Goal: Task Accomplishment & Management: Manage account settings

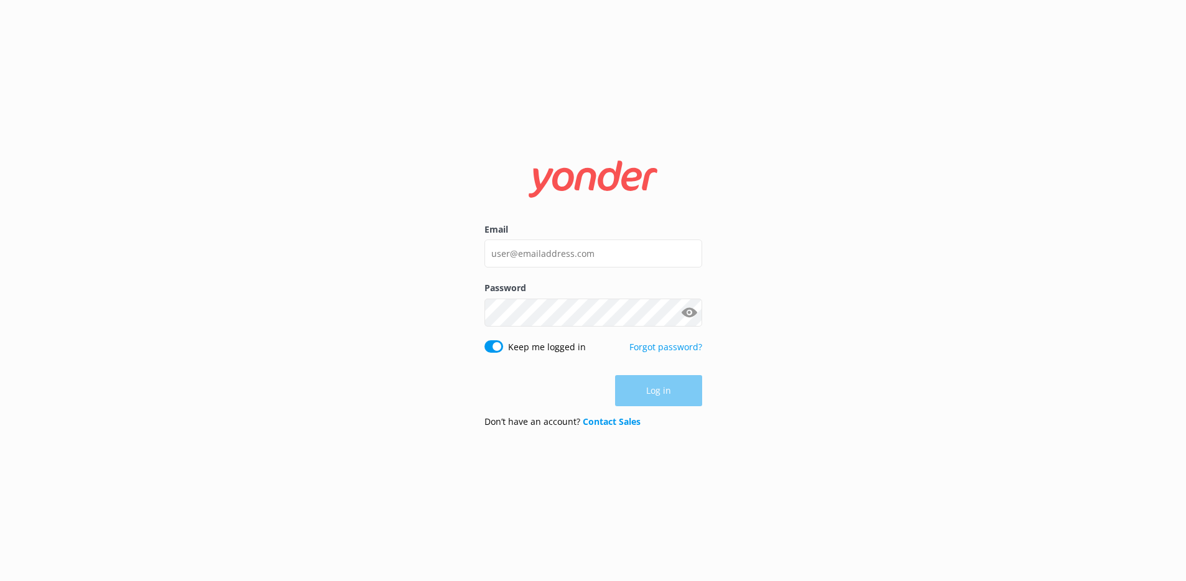
click at [554, 270] on div "Email" at bounding box center [594, 252] width 218 height 58
click at [553, 258] on input "Email" at bounding box center [594, 253] width 218 height 28
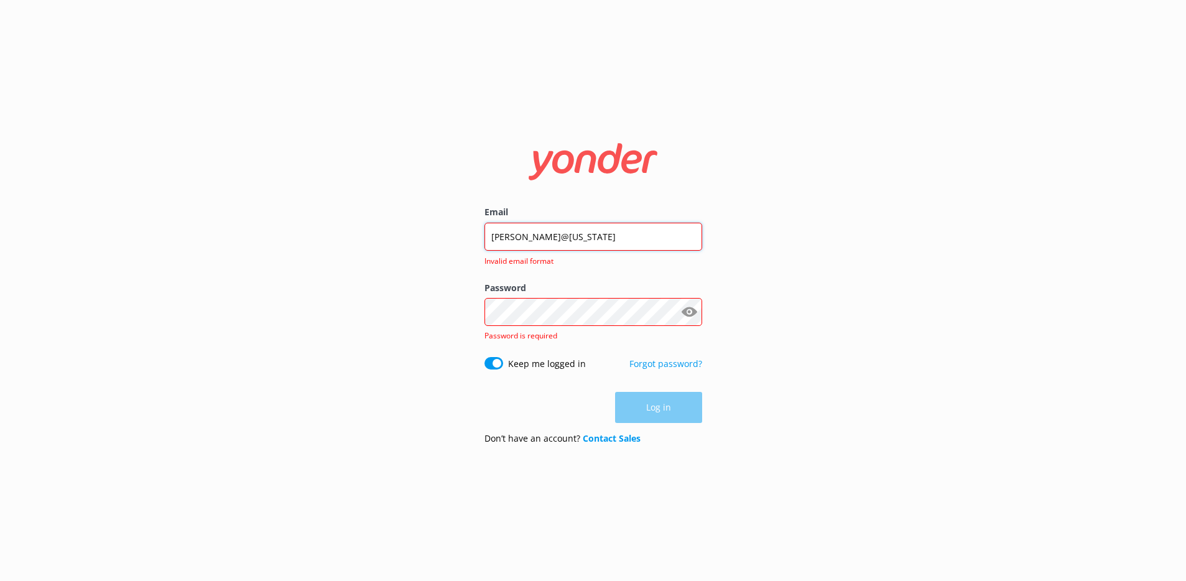
click at [600, 231] on input "[PERSON_NAME]@[US_STATE]" at bounding box center [594, 237] width 218 height 28
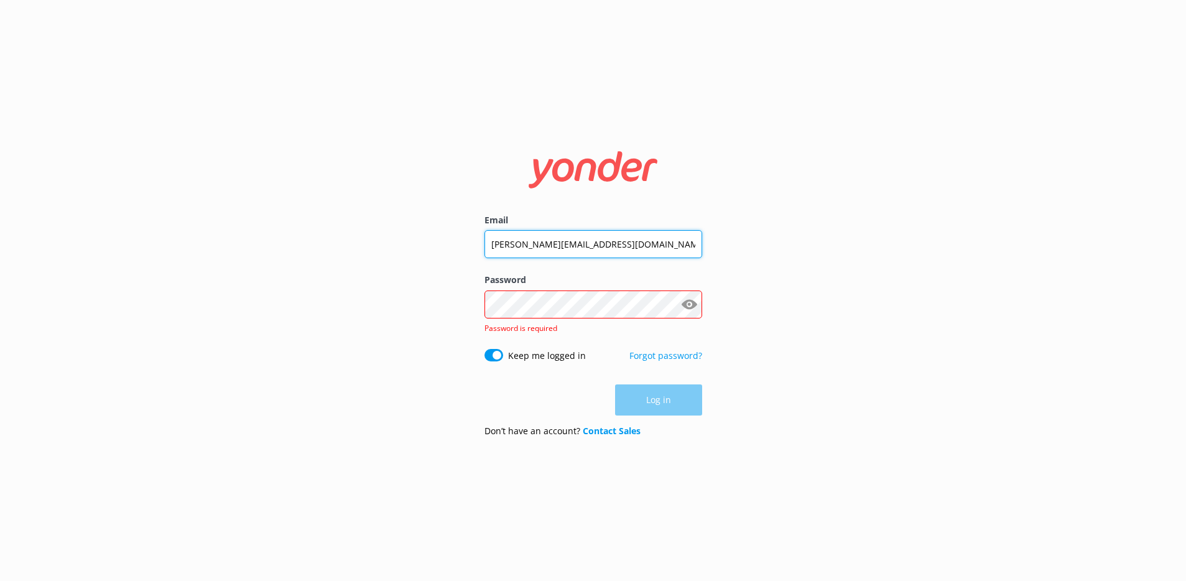
type input "[PERSON_NAME][EMAIL_ADDRESS][DOMAIN_NAME]"
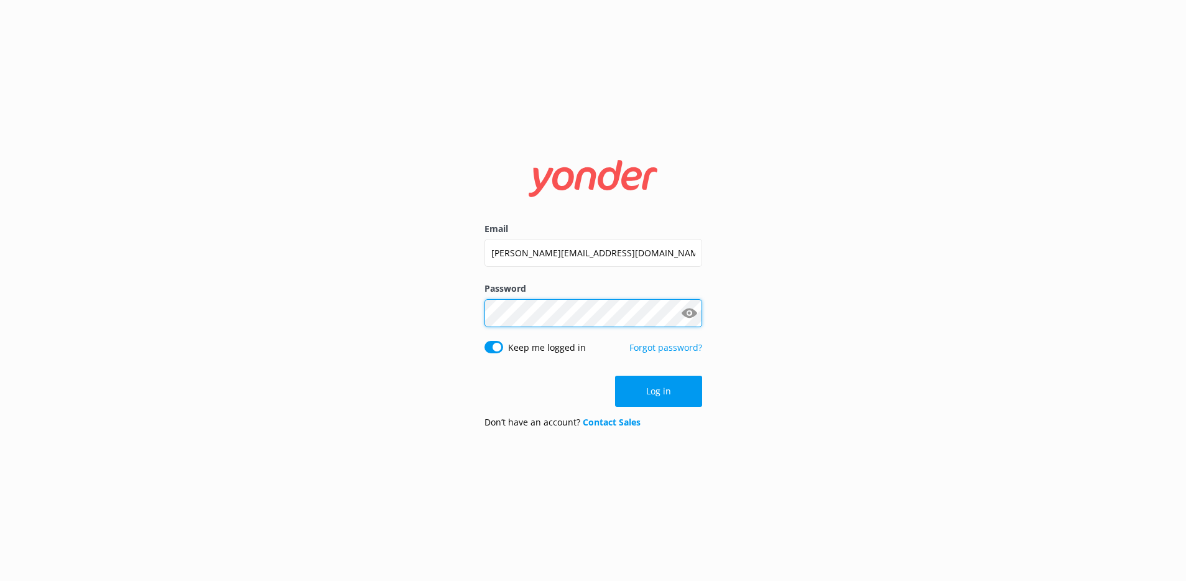
click button "Log in" at bounding box center [658, 391] width 87 height 31
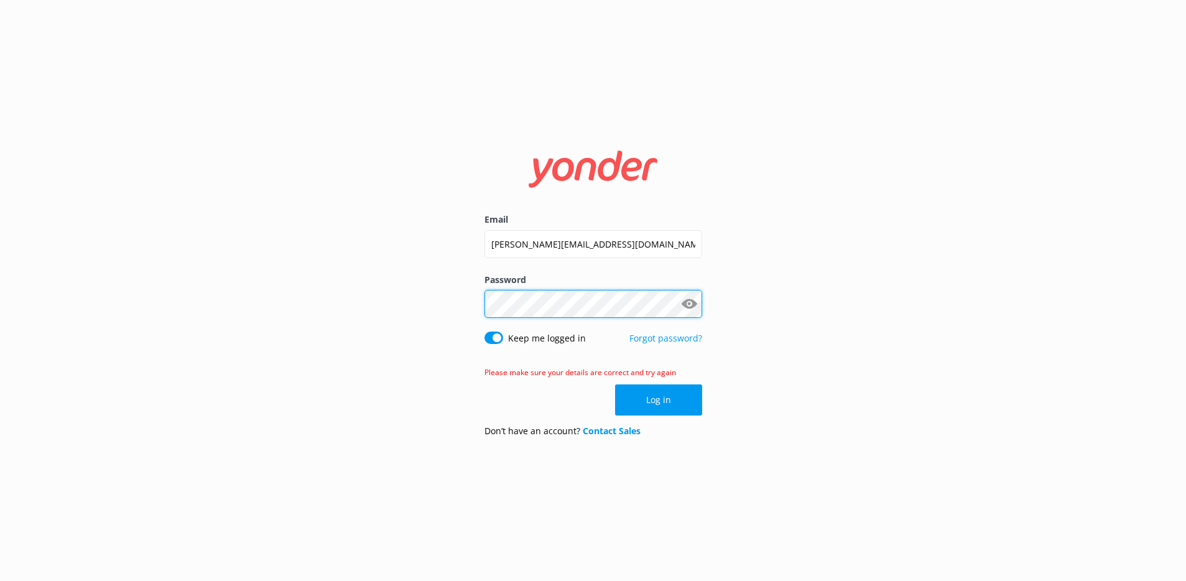
click button "Log in" at bounding box center [658, 399] width 87 height 31
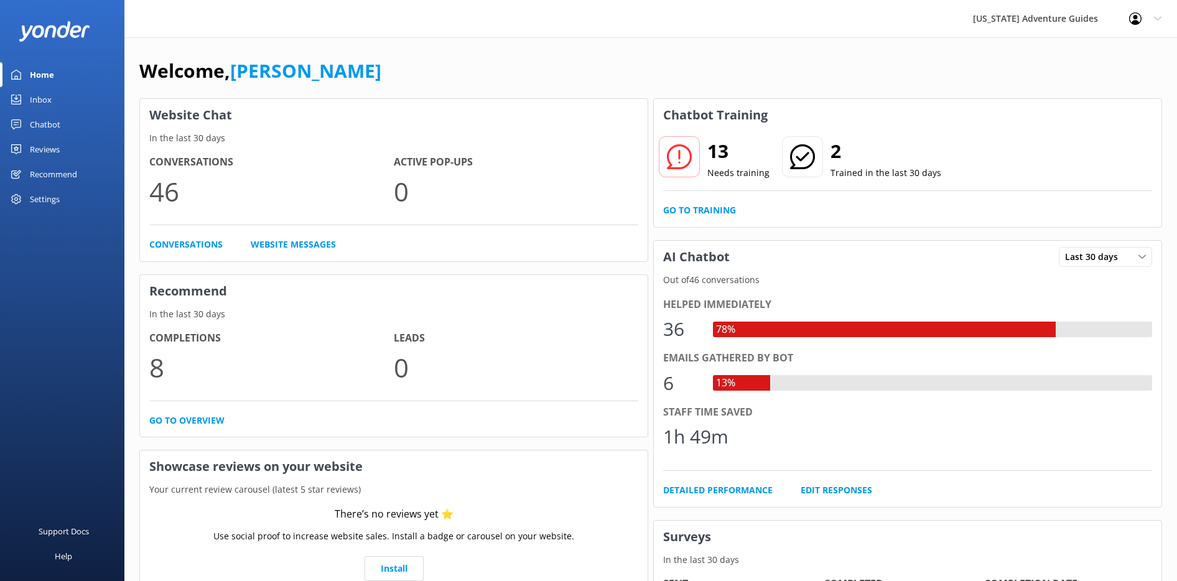
click at [48, 199] on div "Settings" at bounding box center [45, 199] width 30 height 25
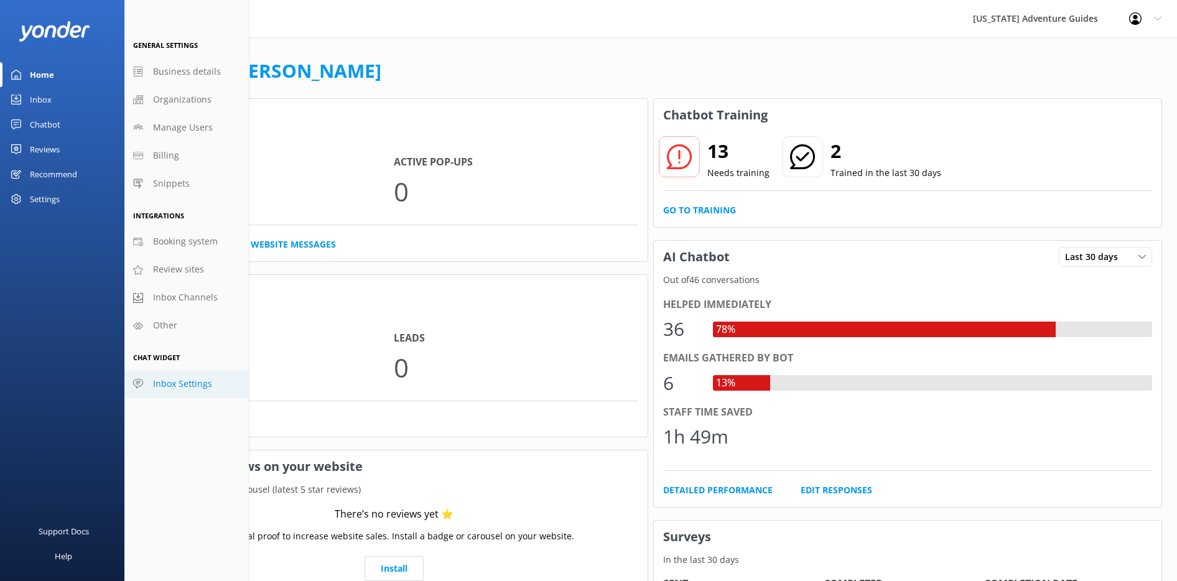
click at [173, 381] on span "Inbox Settings" at bounding box center [182, 384] width 59 height 14
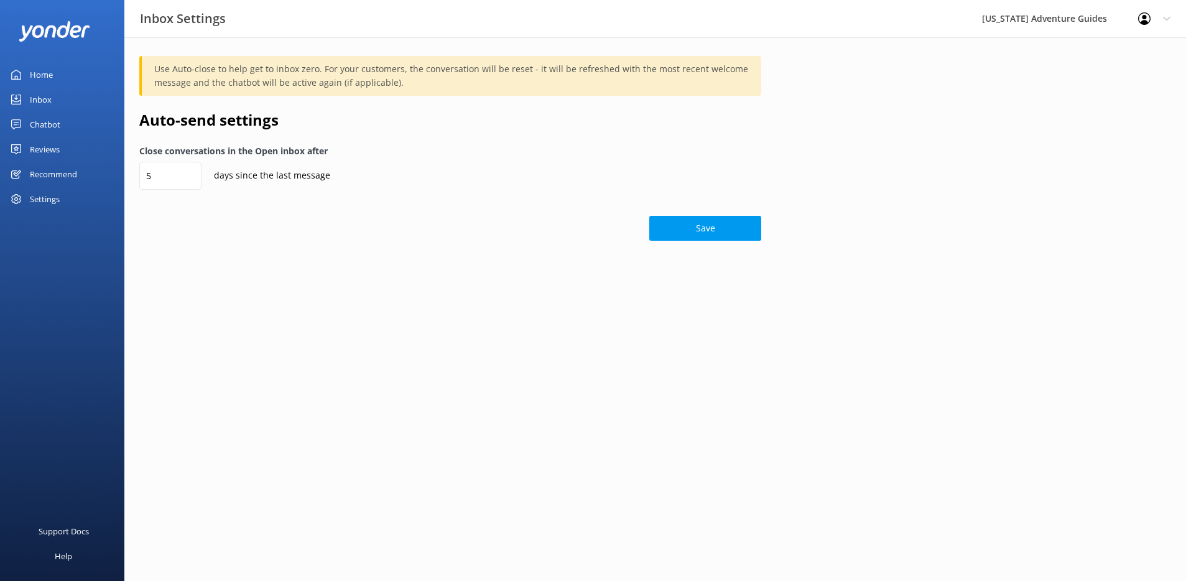
click at [46, 120] on div "Chatbot" at bounding box center [45, 124] width 30 height 25
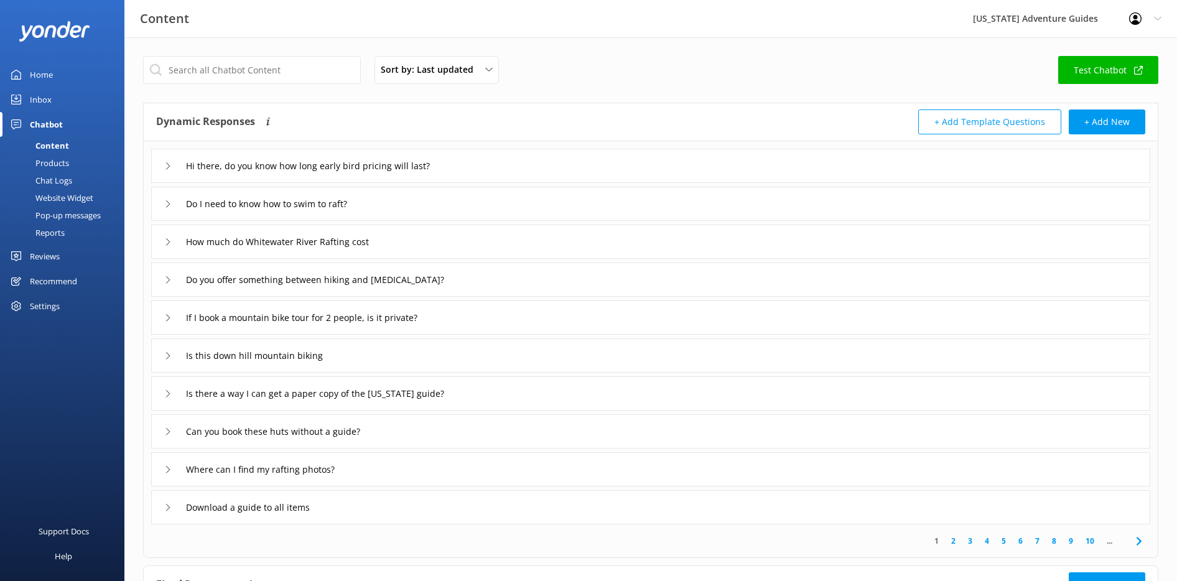
click at [62, 198] on div "Website Widget" at bounding box center [50, 197] width 86 height 17
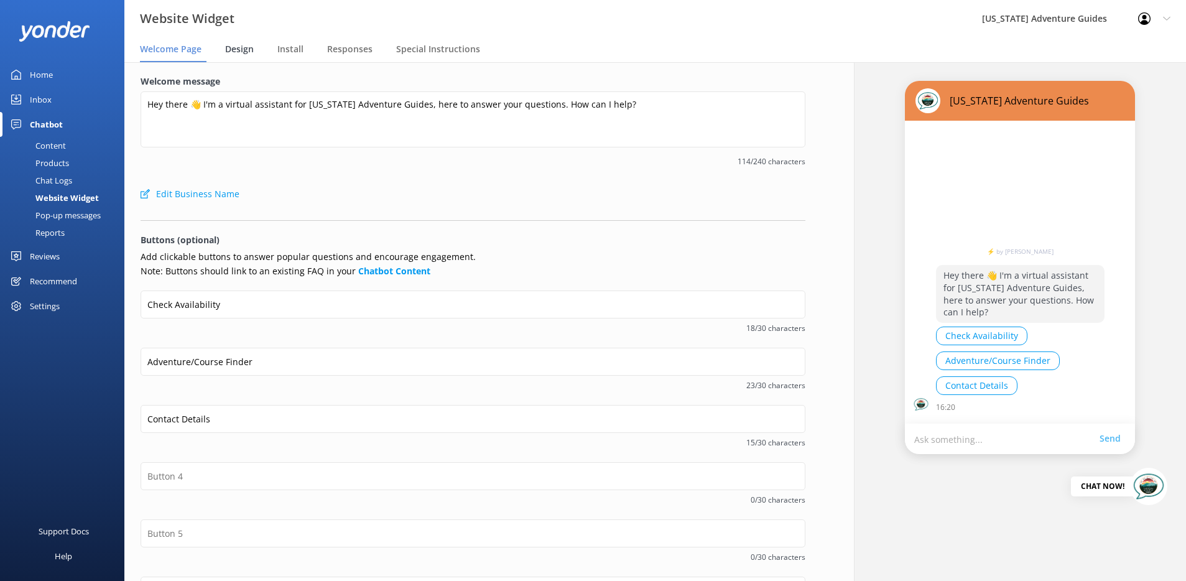
click at [234, 53] on span "Design" at bounding box center [239, 49] width 29 height 12
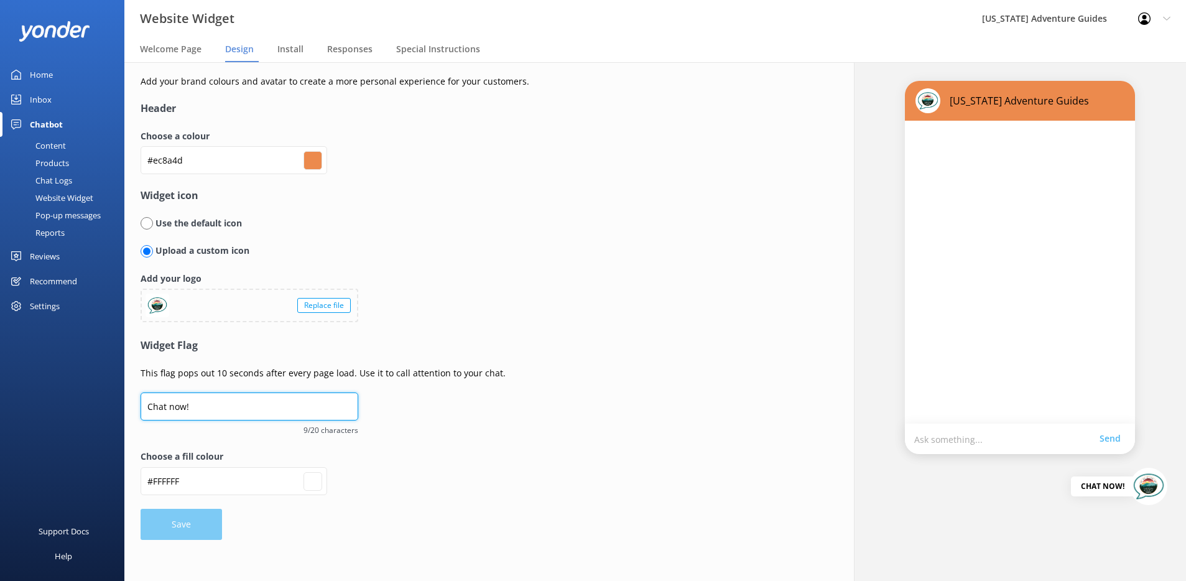
click at [215, 413] on input "Chat now!" at bounding box center [250, 406] width 218 height 28
type input "Q"
type input "#ffffff"
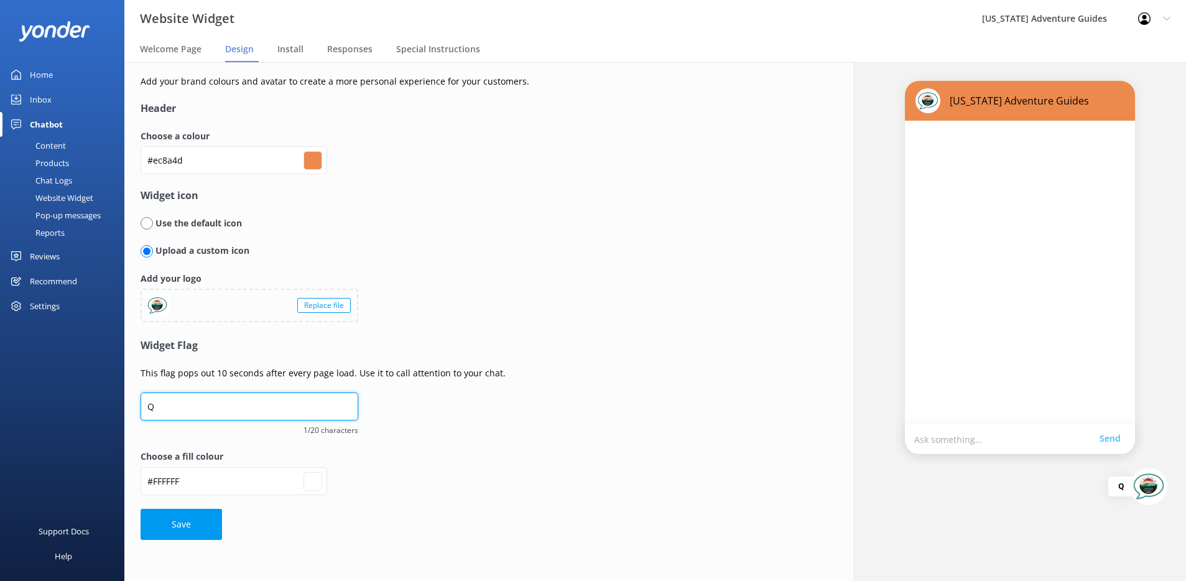
type input "Qu"
type input "#ffffff"
type input "Que"
type input "#ffffff"
type input "Ques"
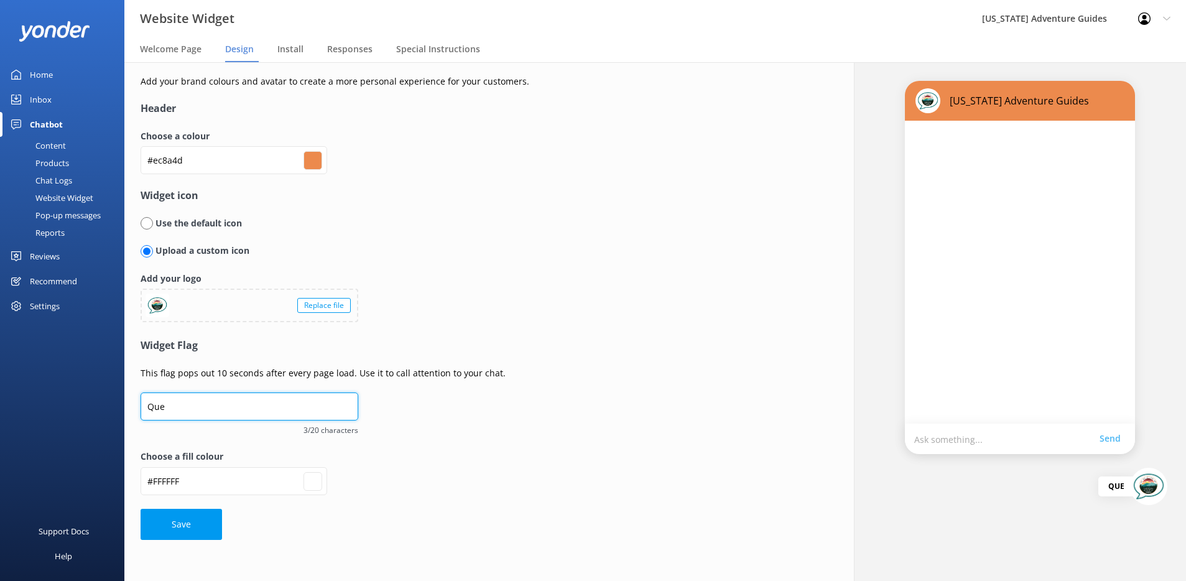
type input "#ffffff"
type input "Quest"
type input "#ffffff"
type input "Questi"
type input "#ffffff"
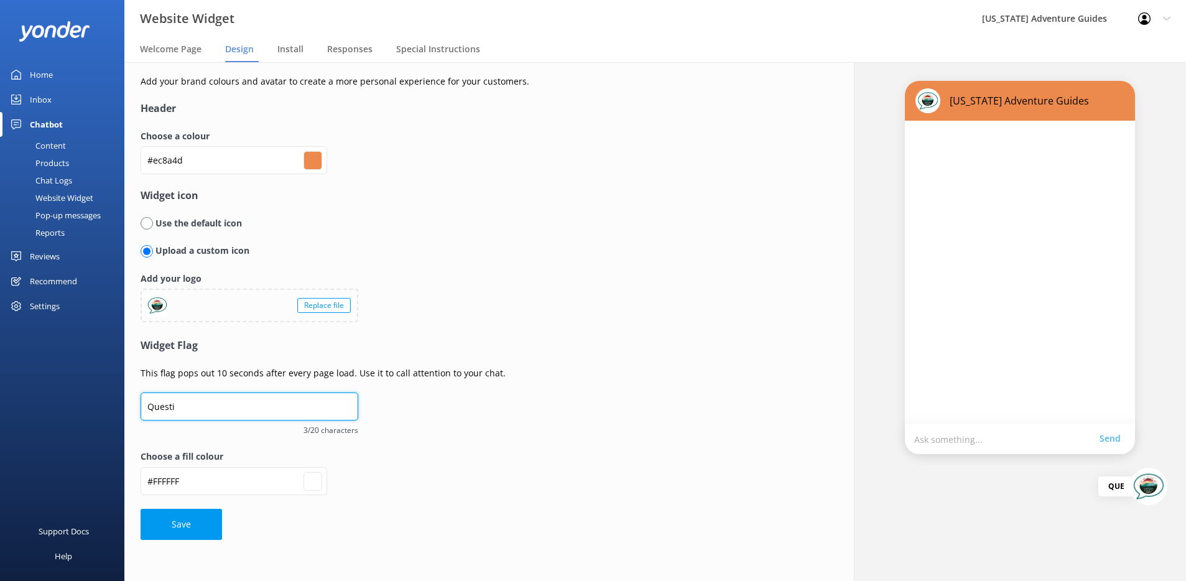
type input "Questio"
type input "#ffffff"
type input "Question"
type input "#ffffff"
type input "Questions"
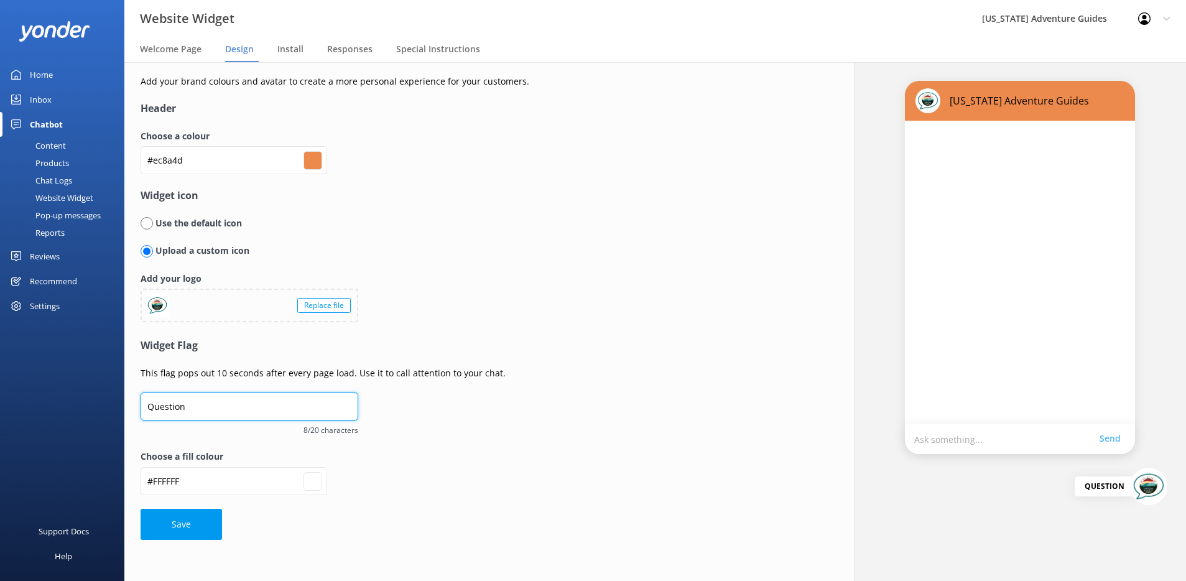
type input "#ffffff"
type input "Questions?"
type input "#ffffff"
type input "Questions"
type input "#ffffff"
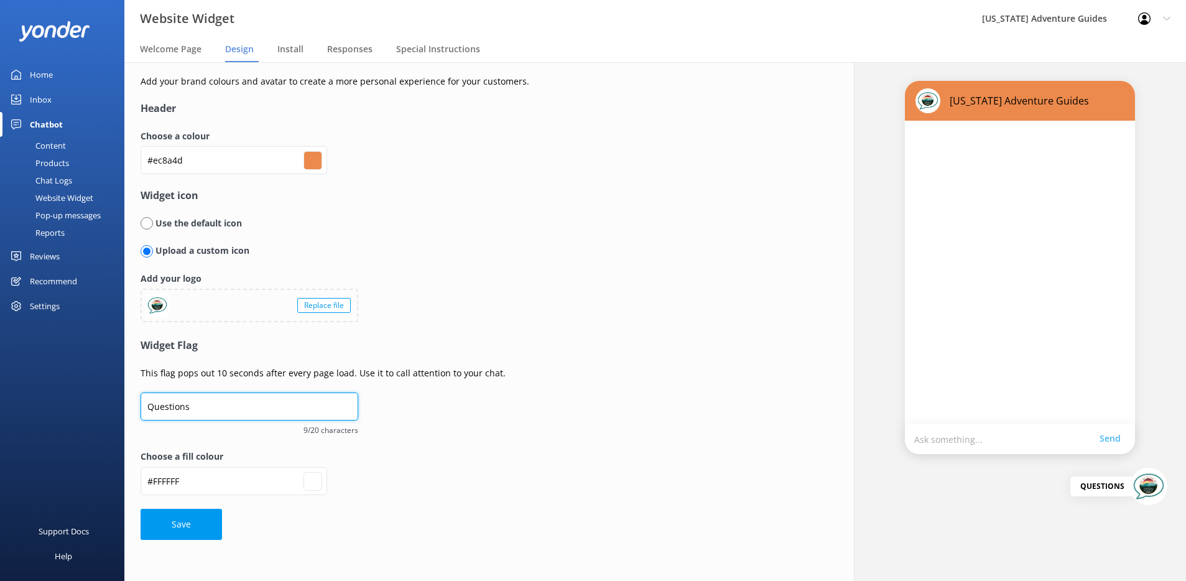
type input "Question"
type input "#ffffff"
type input "Questio"
type input "#ffffff"
type input "Questi"
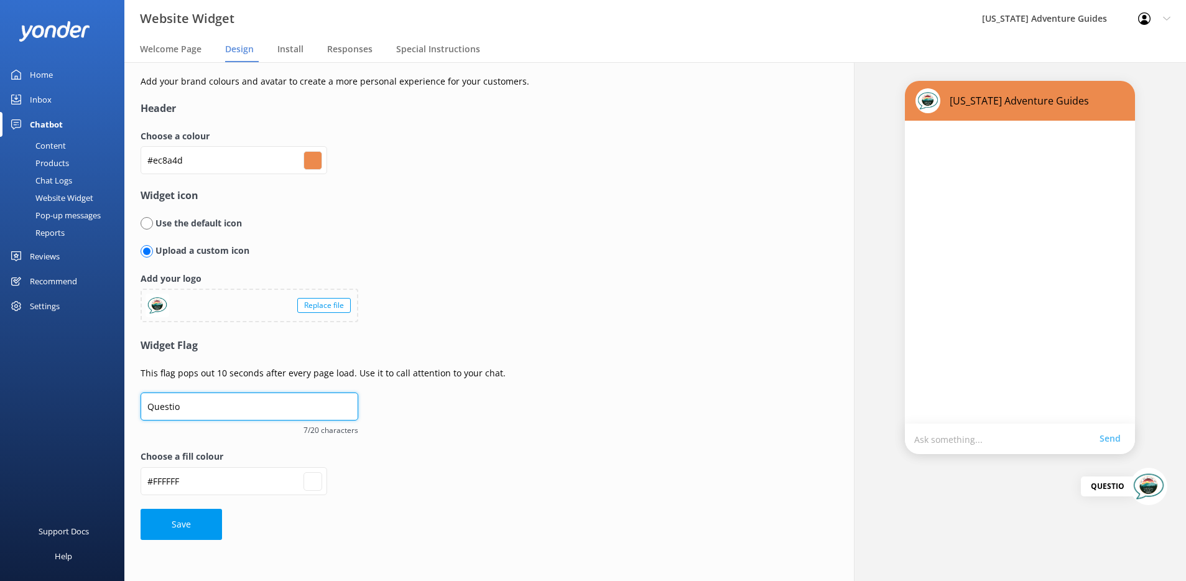
type input "#ffffff"
type input "Quest"
type input "#ffffff"
type input "Ques"
type input "#ffffff"
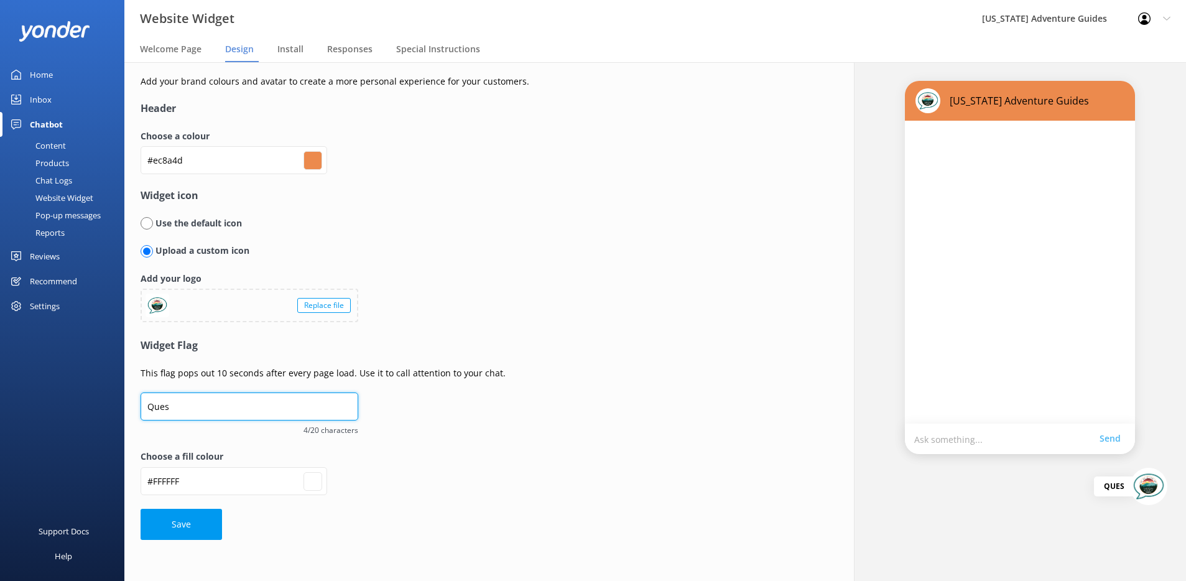
type input "Que"
type input "#ffffff"
type input "Qu"
type input "#ffffff"
type input "Q"
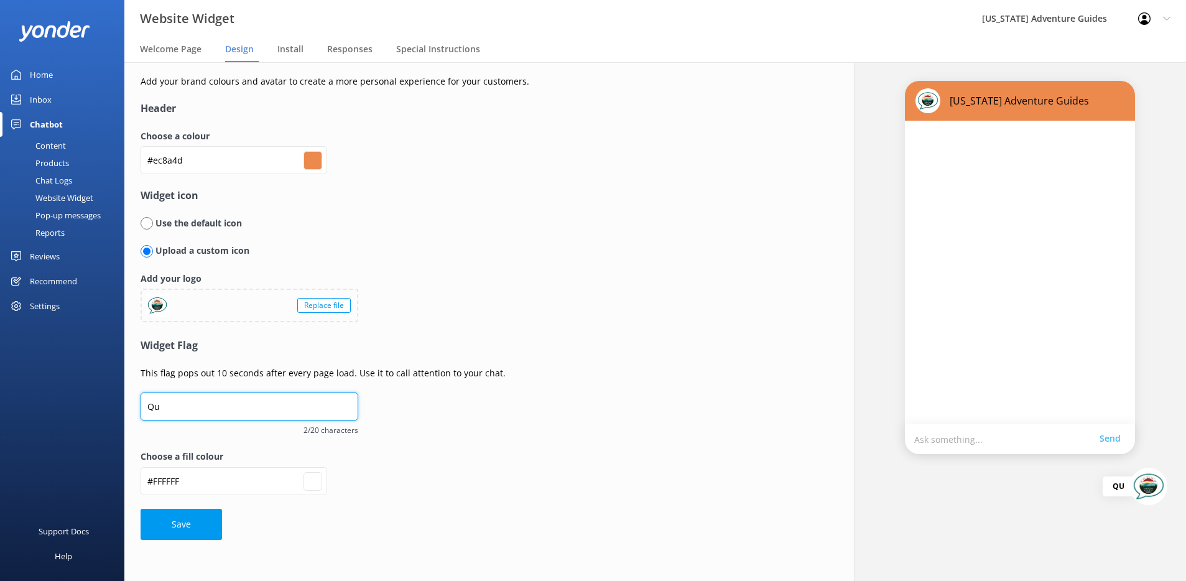
type input "#ffffff"
type input "C"
type input "#ffffff"
type input "Ch"
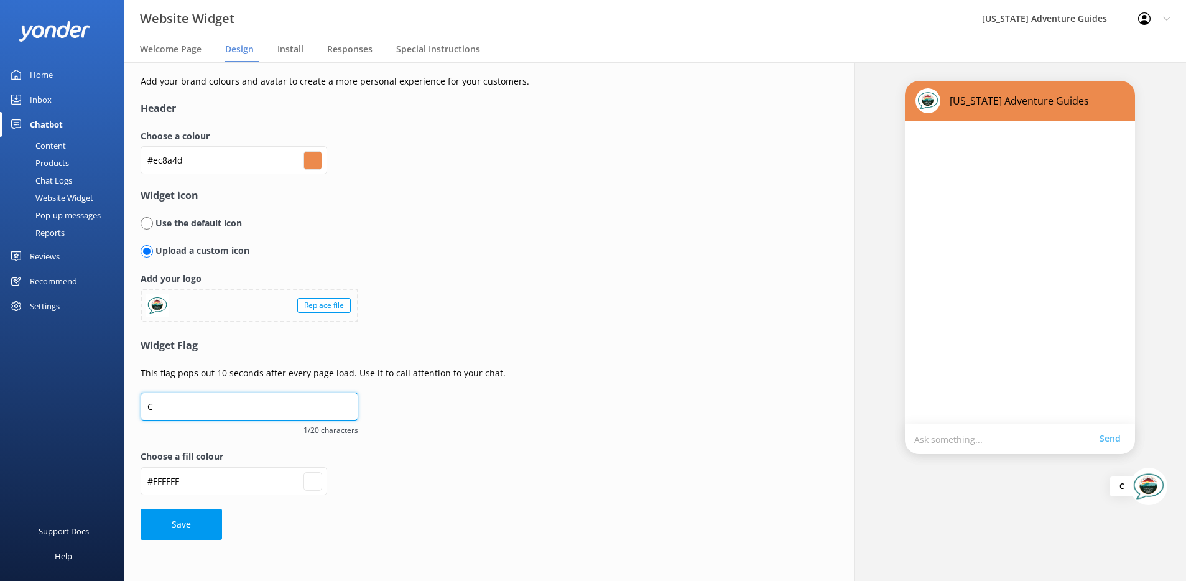
type input "#ffffff"
type input "Cha"
type input "#ffffff"
type input "Chat"
type input "#ffffff"
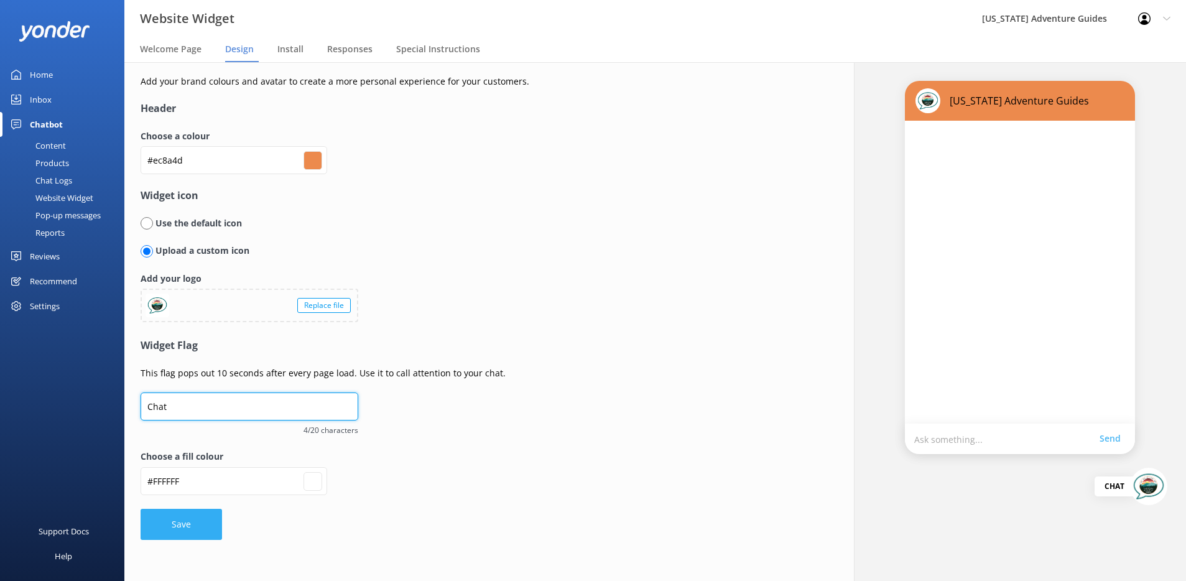
type input "Chat"
click at [203, 537] on button "Save" at bounding box center [181, 524] width 81 height 31
type input "#ffffff"
click at [43, 78] on div "Home" at bounding box center [41, 74] width 23 height 25
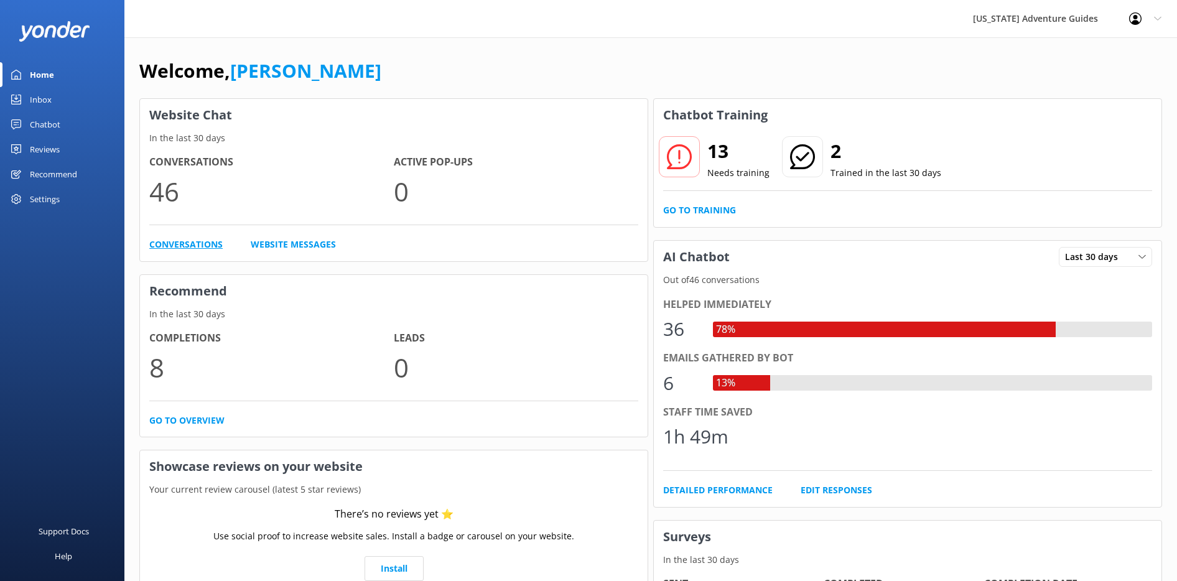
click at [189, 251] on link "Conversations" at bounding box center [185, 245] width 73 height 14
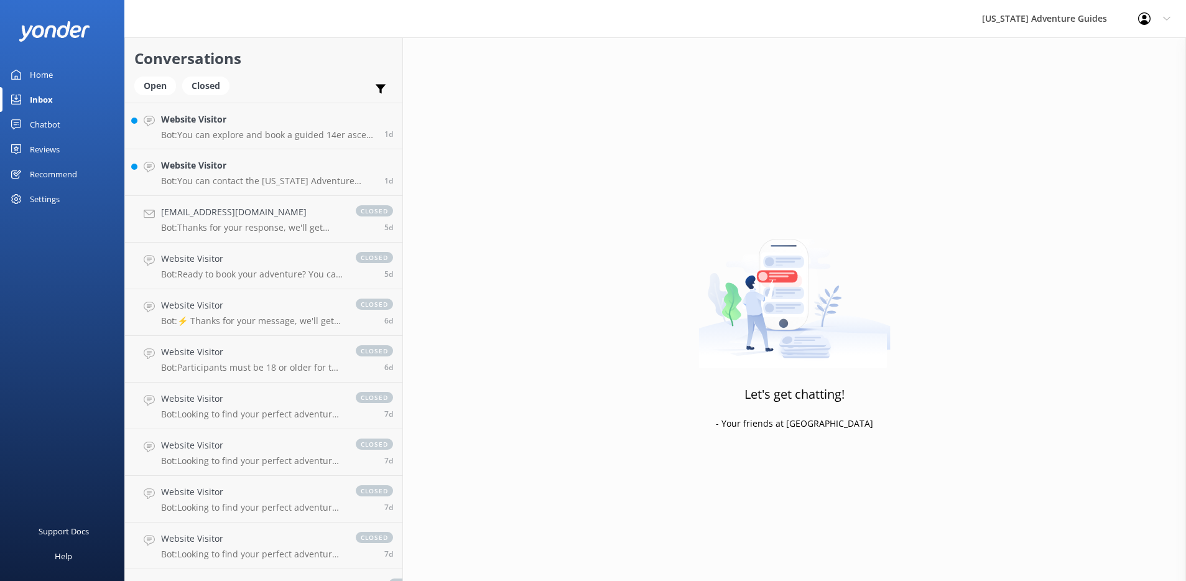
click at [47, 76] on div "Home" at bounding box center [41, 74] width 23 height 25
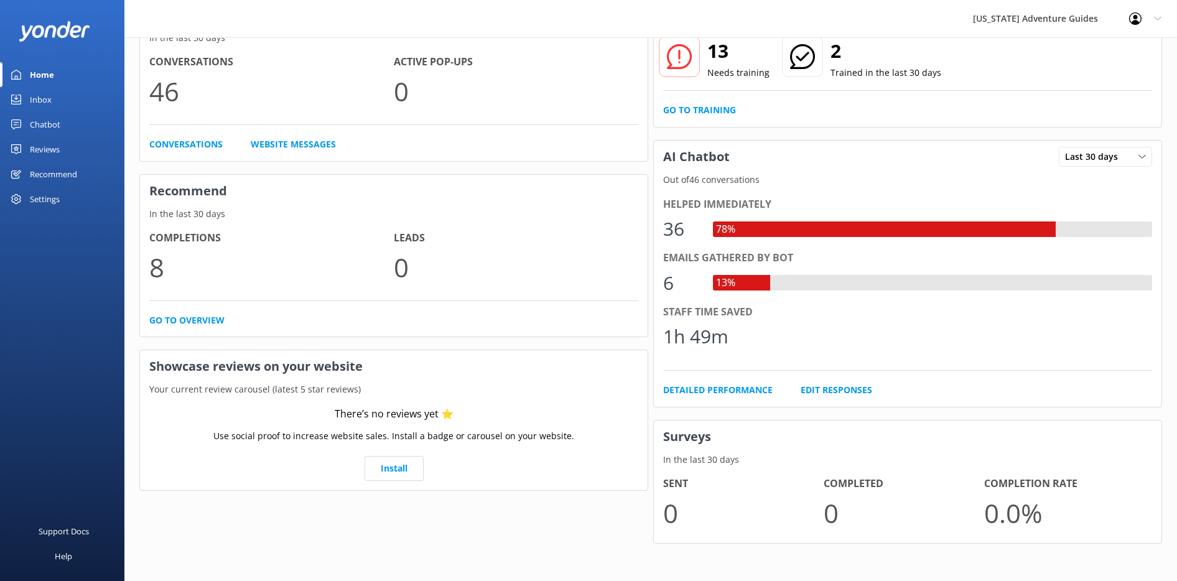
scroll to position [98, 0]
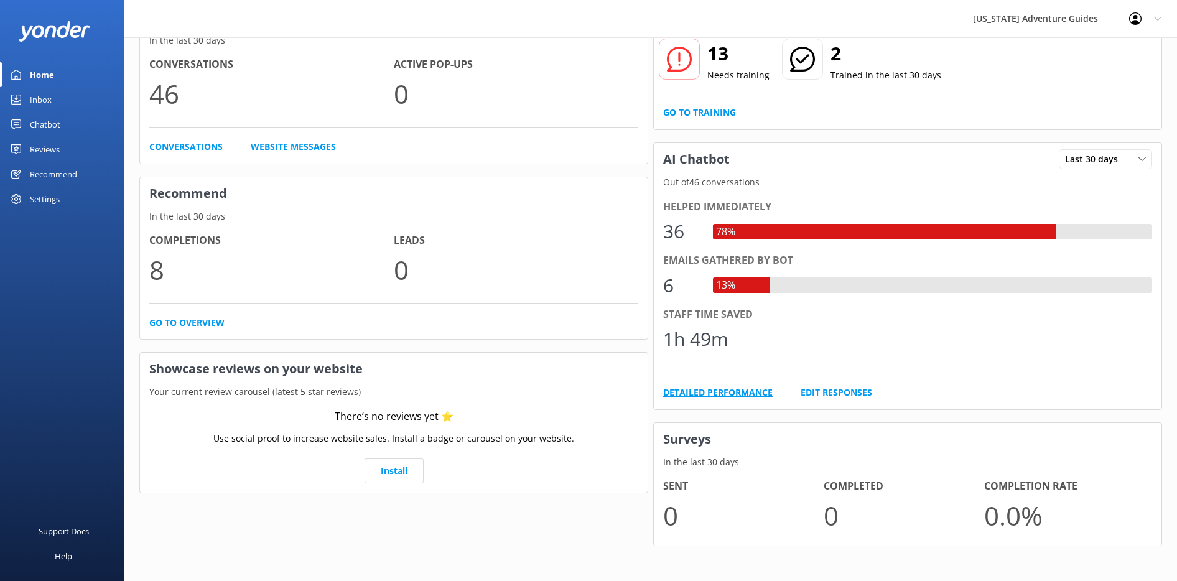
click at [718, 393] on link "Detailed Performance" at bounding box center [717, 393] width 109 height 14
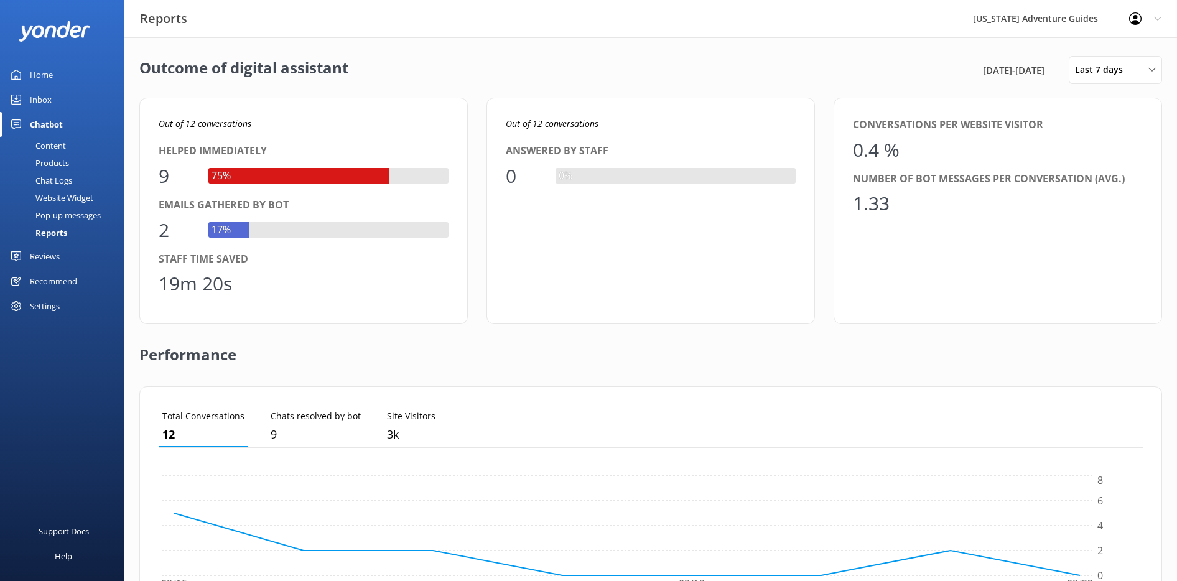
click at [60, 195] on div "Website Widget" at bounding box center [50, 197] width 86 height 17
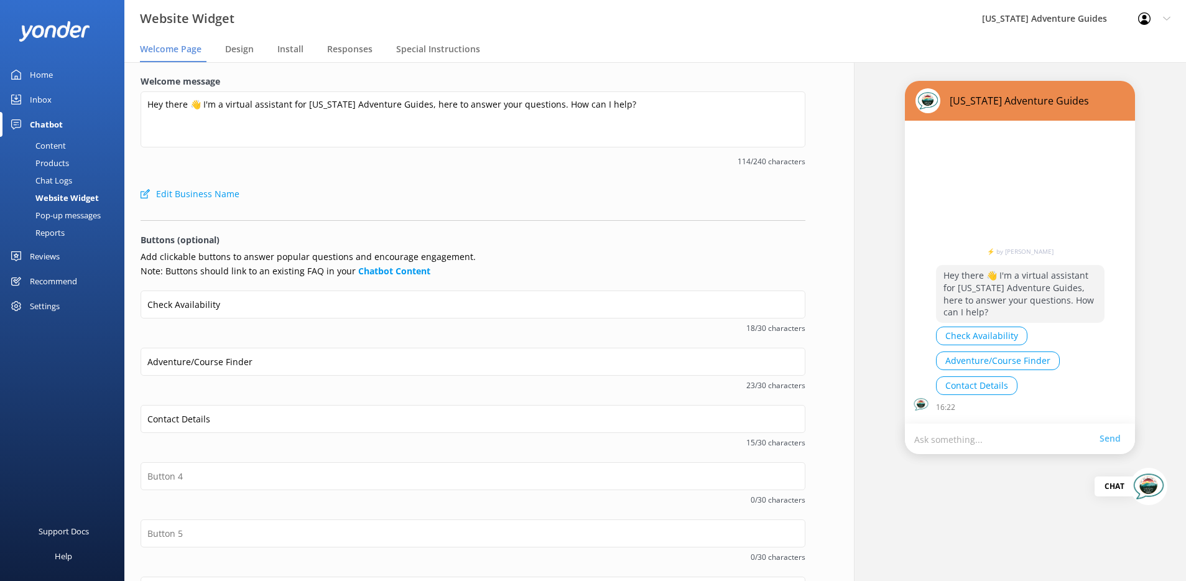
click at [223, 53] on nav "Welcome Page Design Install Responses Special Instructions" at bounding box center [655, 49] width 1062 height 25
click at [255, 48] on div "Design" at bounding box center [242, 49] width 34 height 25
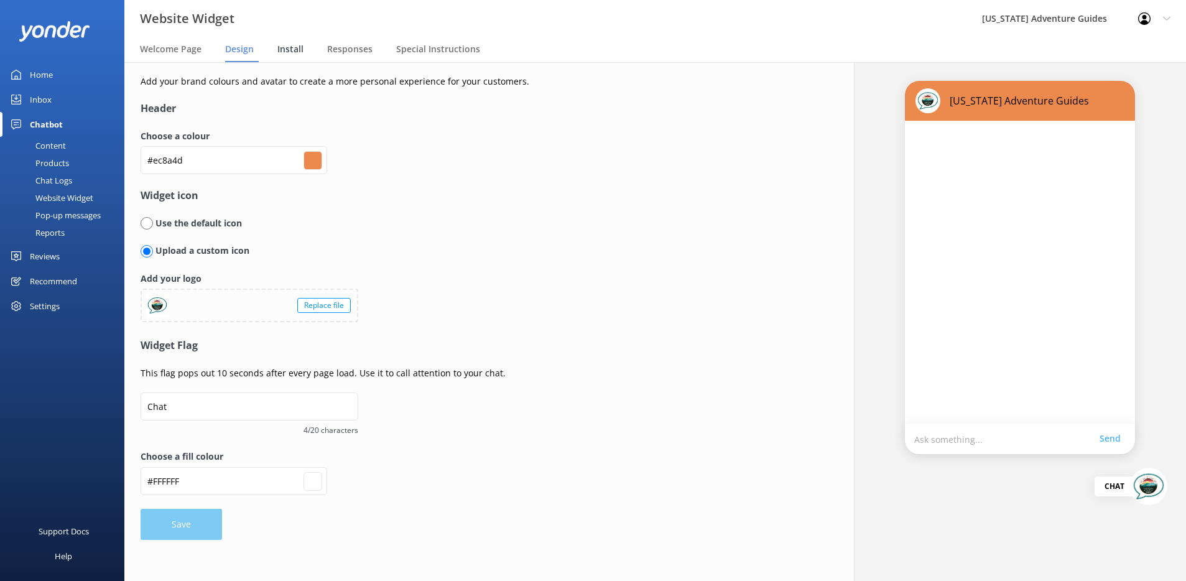
click at [292, 50] on span "Install" at bounding box center [290, 49] width 26 height 12
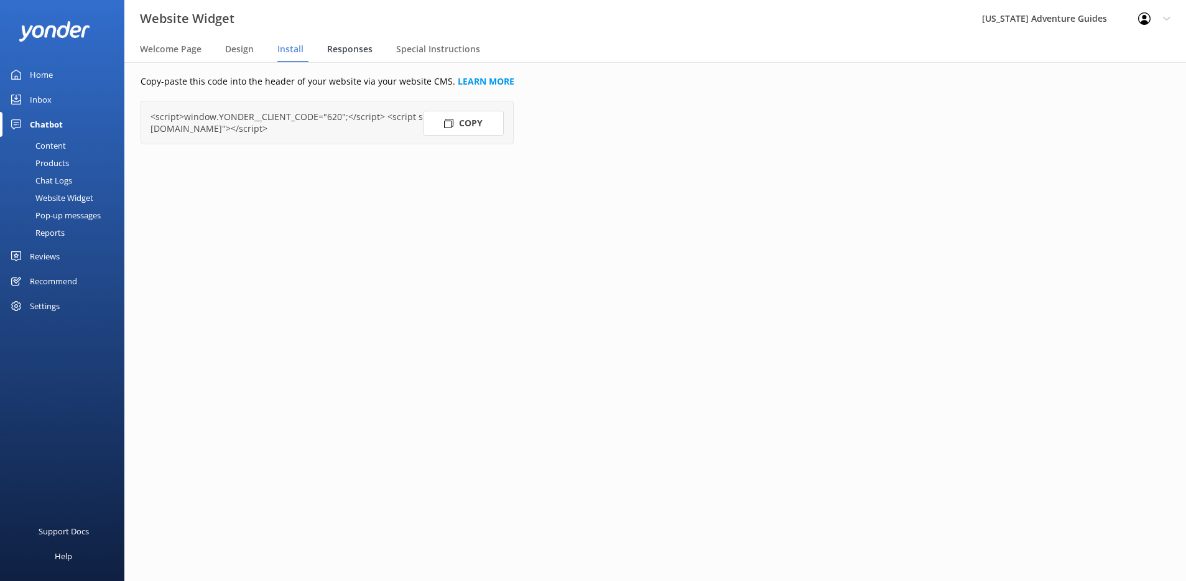
click at [345, 50] on span "Responses" at bounding box center [349, 49] width 45 height 12
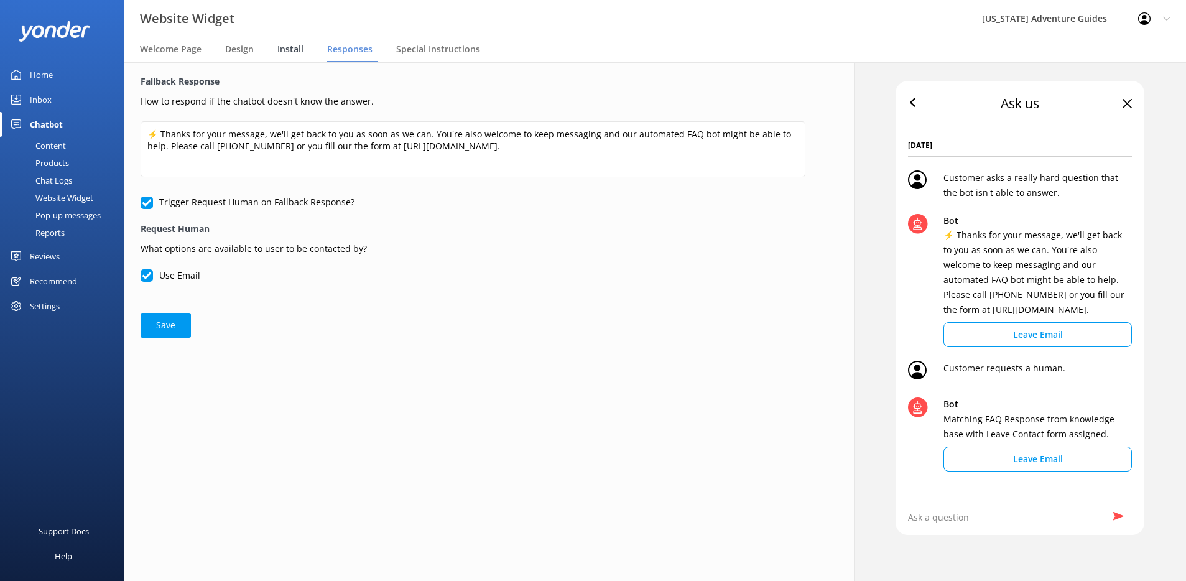
click at [297, 52] on span "Install" at bounding box center [290, 49] width 26 height 12
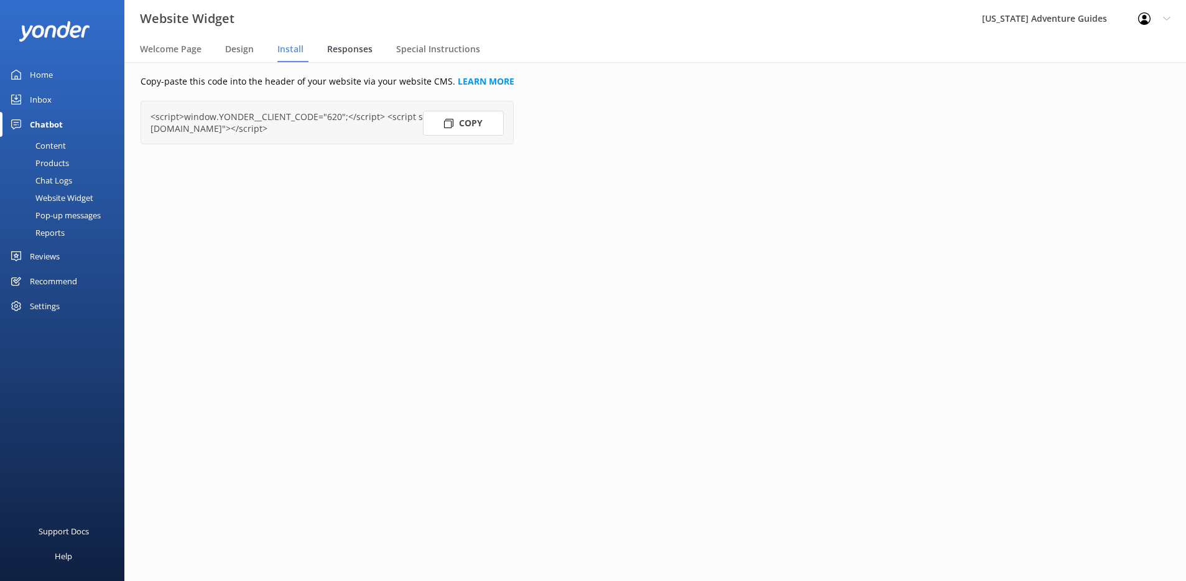
click at [348, 50] on span "Responses" at bounding box center [349, 49] width 45 height 12
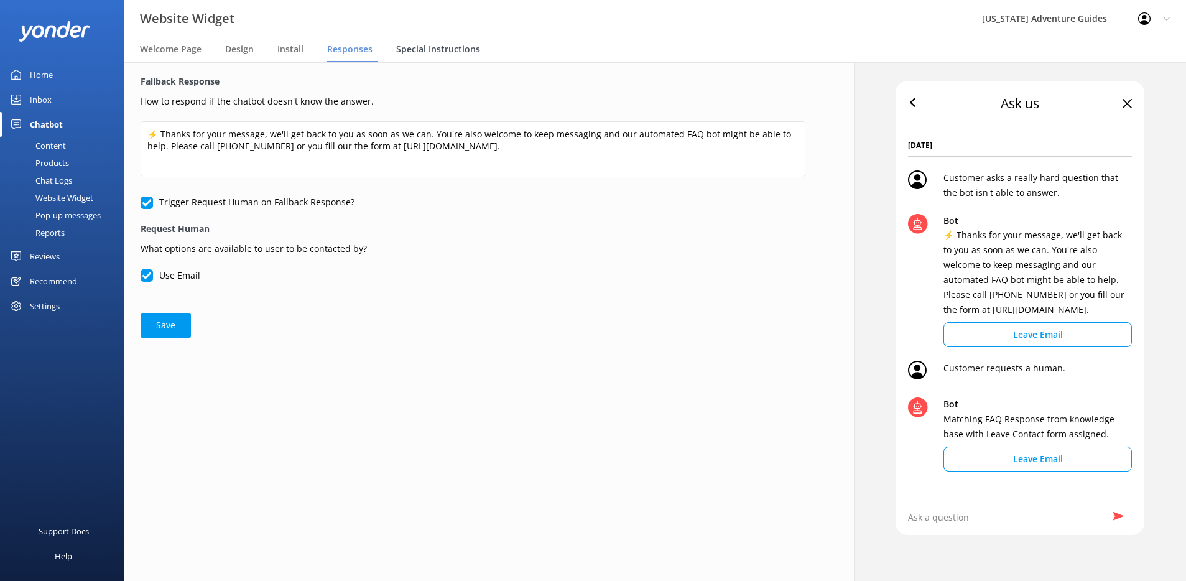
click at [440, 41] on div "Special Instructions" at bounding box center [440, 49] width 89 height 25
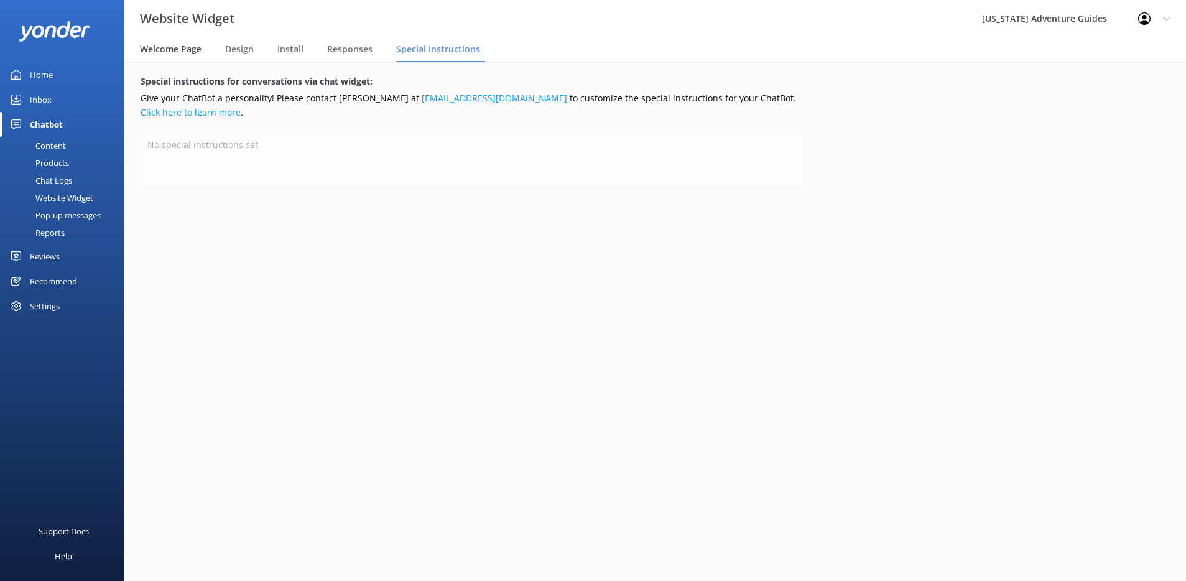
click at [177, 53] on span "Welcome Page" at bounding box center [171, 49] width 62 height 12
